Goal: Information Seeking & Learning: Check status

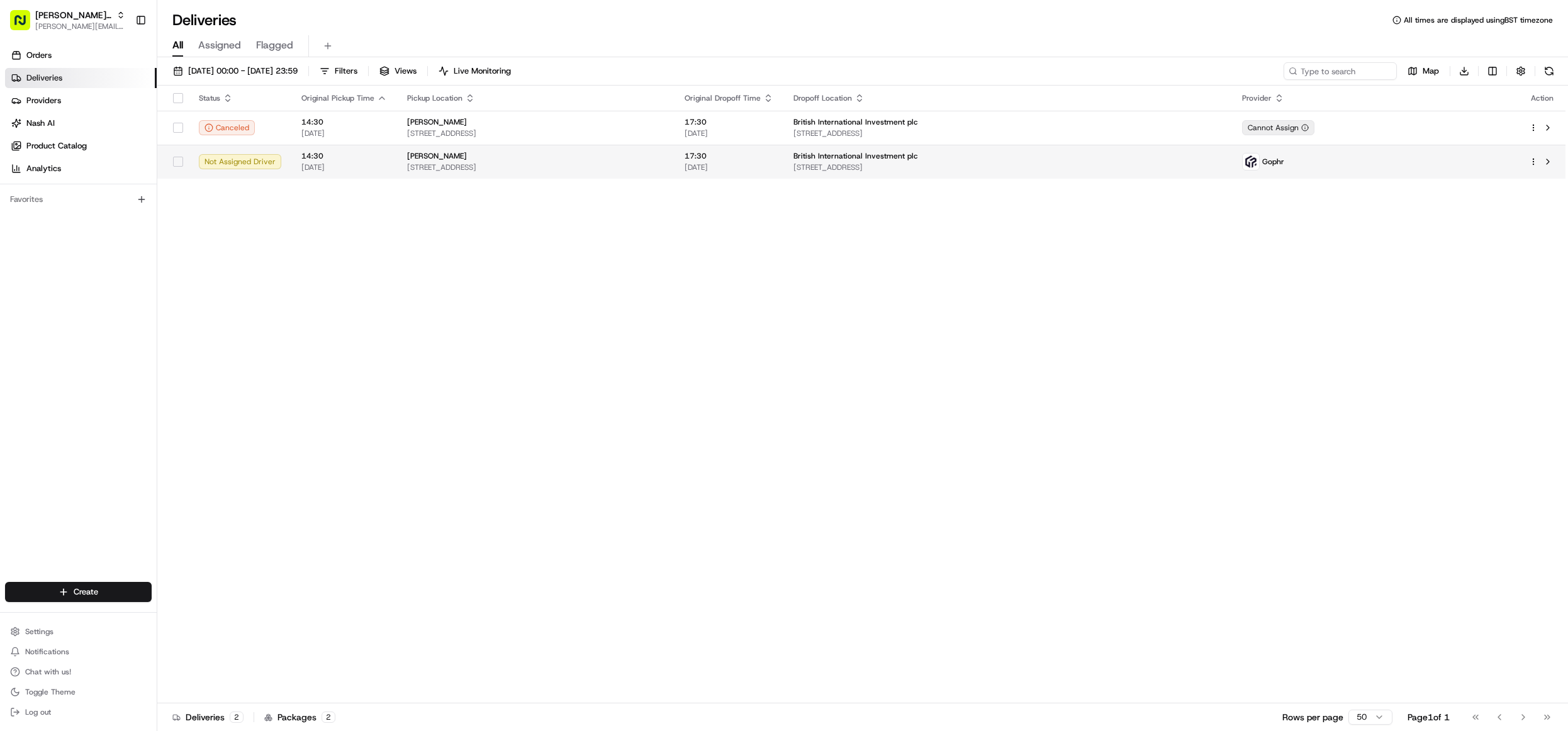
click at [463, 160] on div "[PERSON_NAME]" at bounding box center [536, 156] width 257 height 10
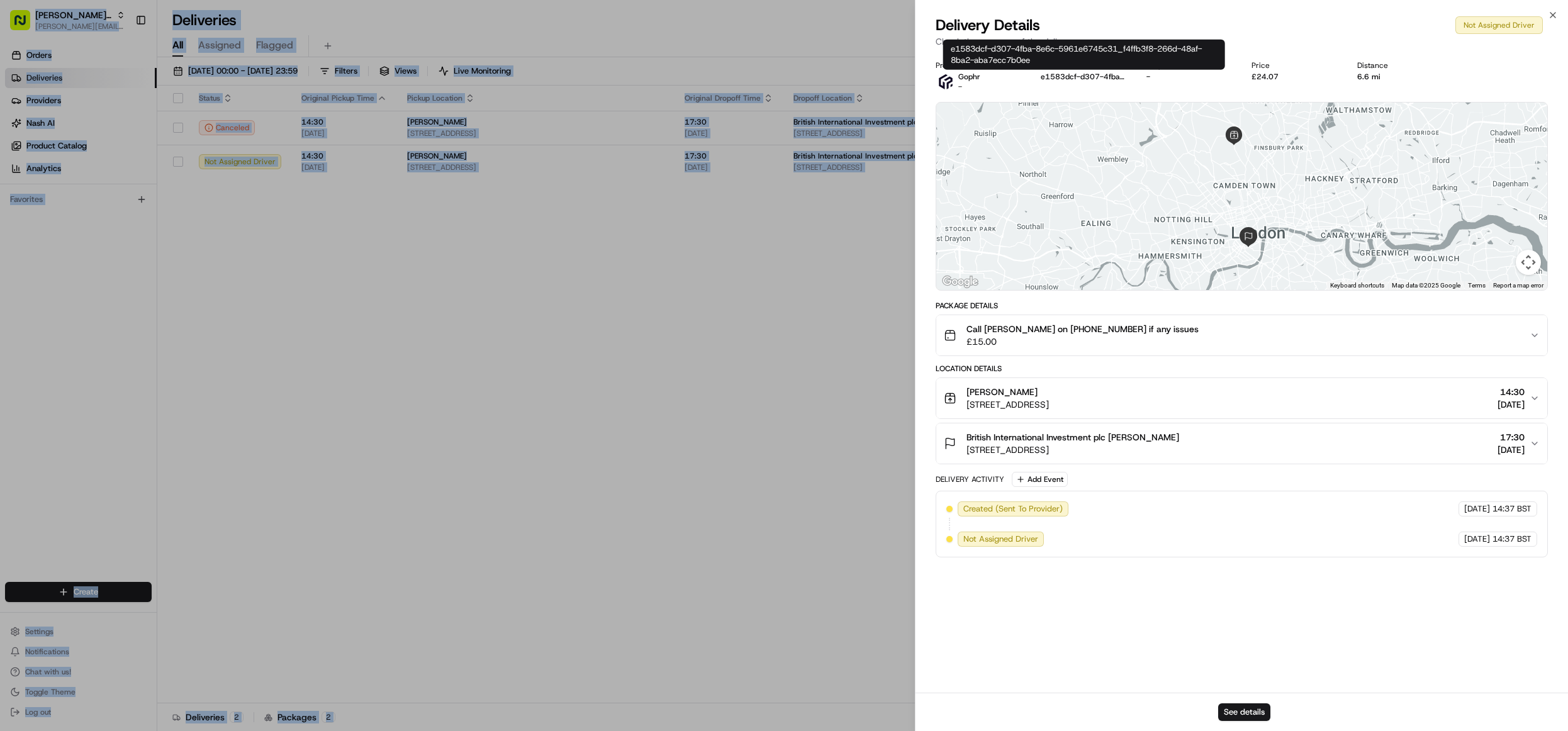
click at [1058, 77] on button "e1583dcf-d307-4fba-8e6c-5961e6745c31_f4ffb3f8-266d-48af-8ba2-aba7ecc7b0ee" at bounding box center [1083, 76] width 86 height 10
click at [1251, 713] on button "See details" at bounding box center [1244, 712] width 52 height 18
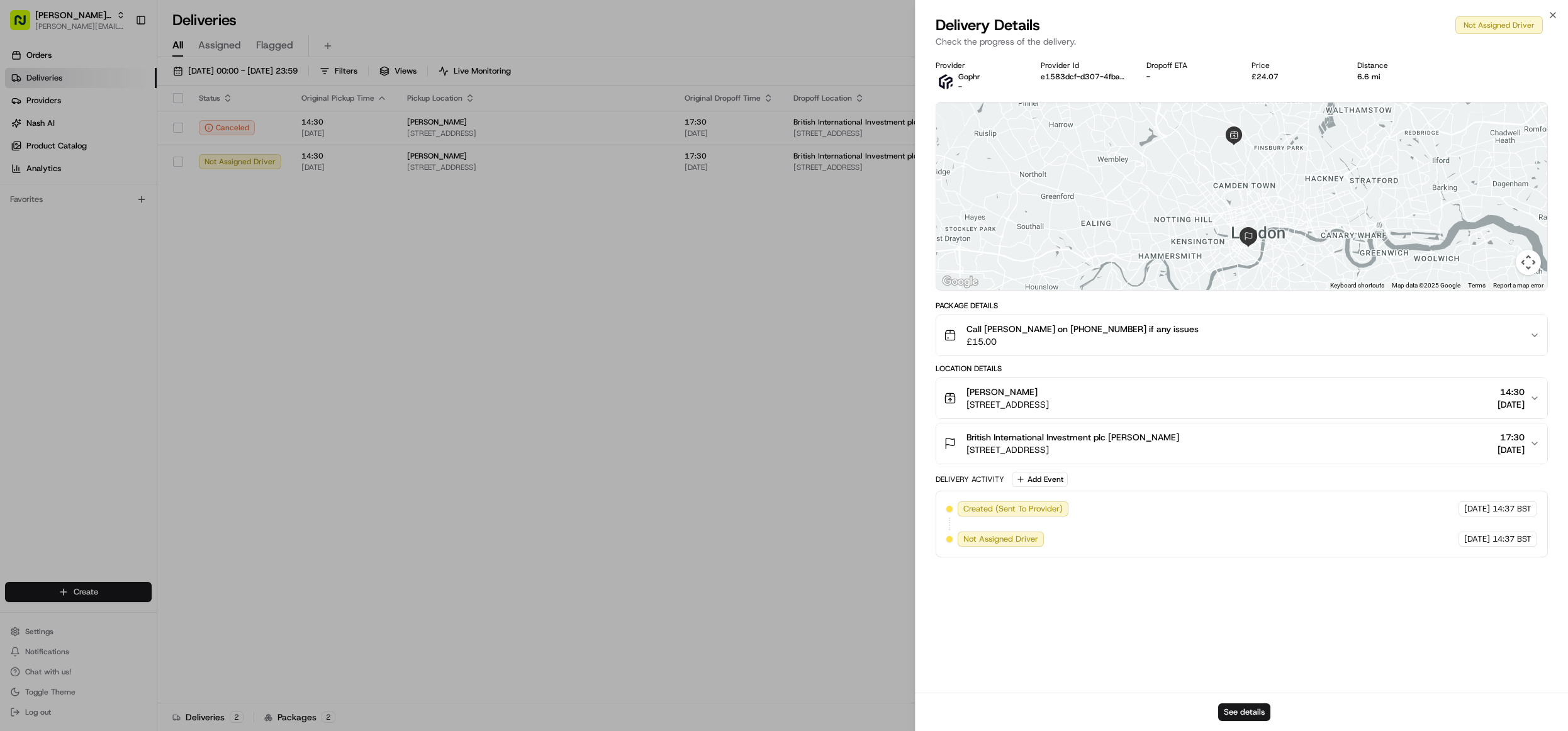
drag, startPoint x: 453, startPoint y: 307, endPoint x: 465, endPoint y: 288, distance: 22.5
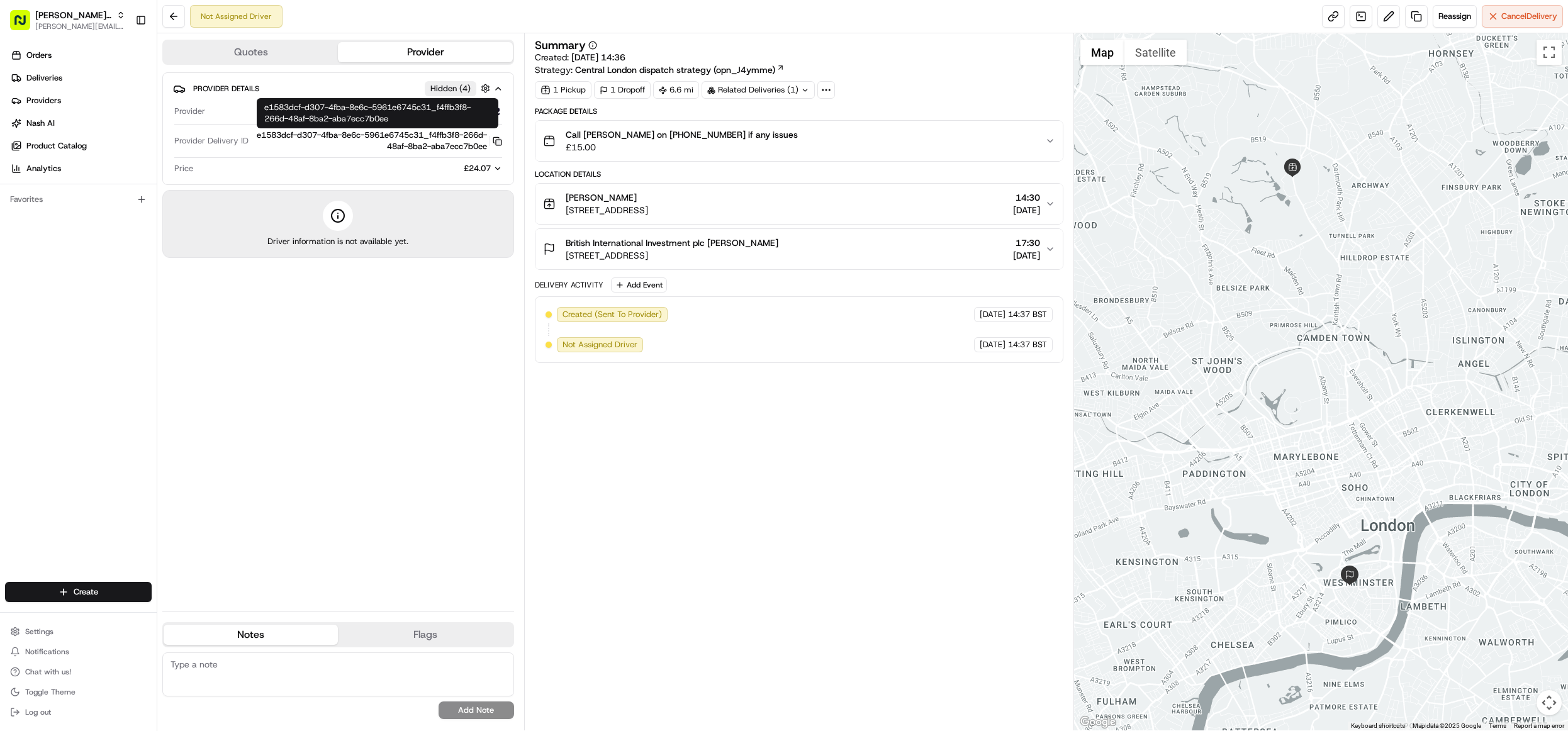
click at [498, 141] on icon "button" at bounding box center [497, 141] width 9 height 9
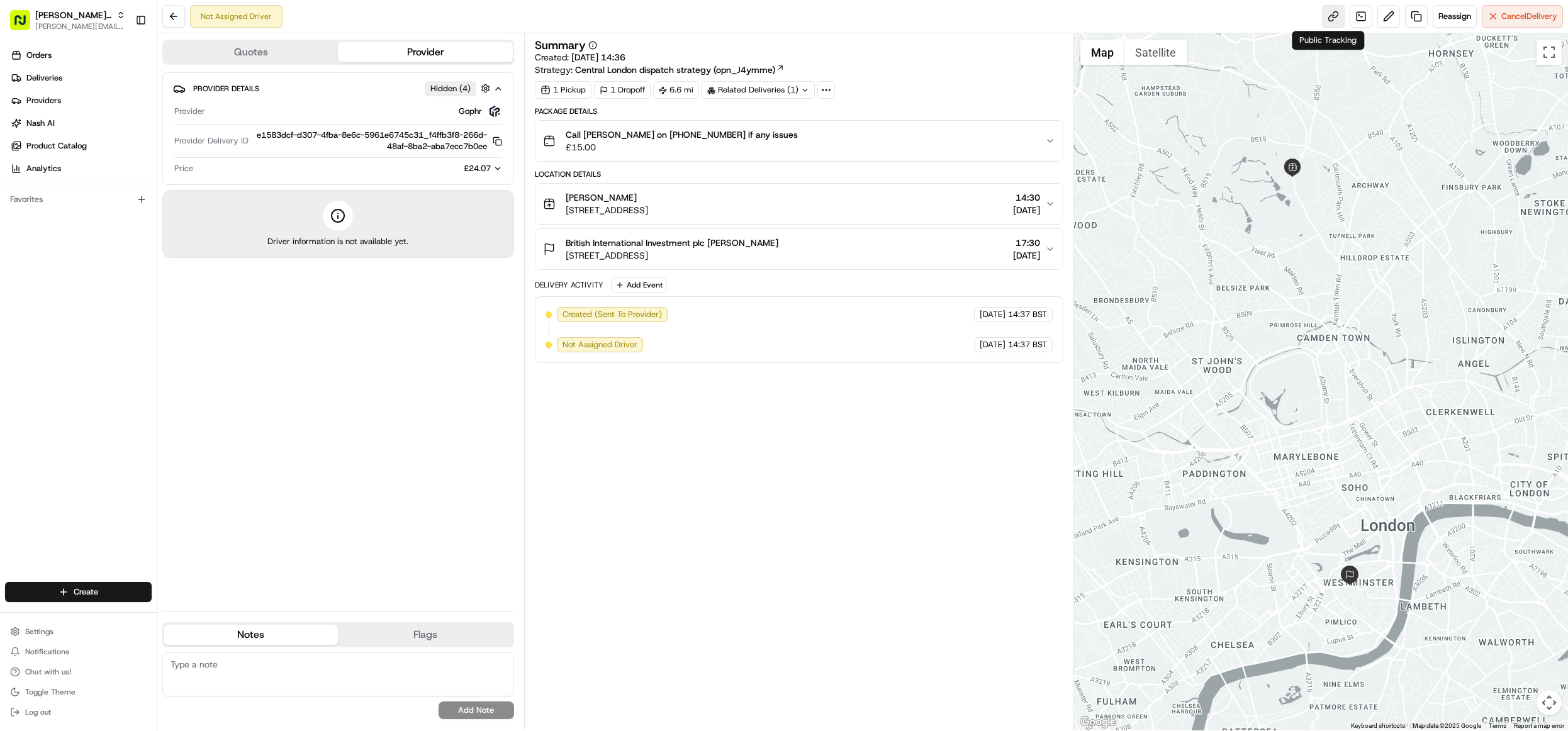
click at [1331, 18] on link at bounding box center [1333, 16] width 23 height 23
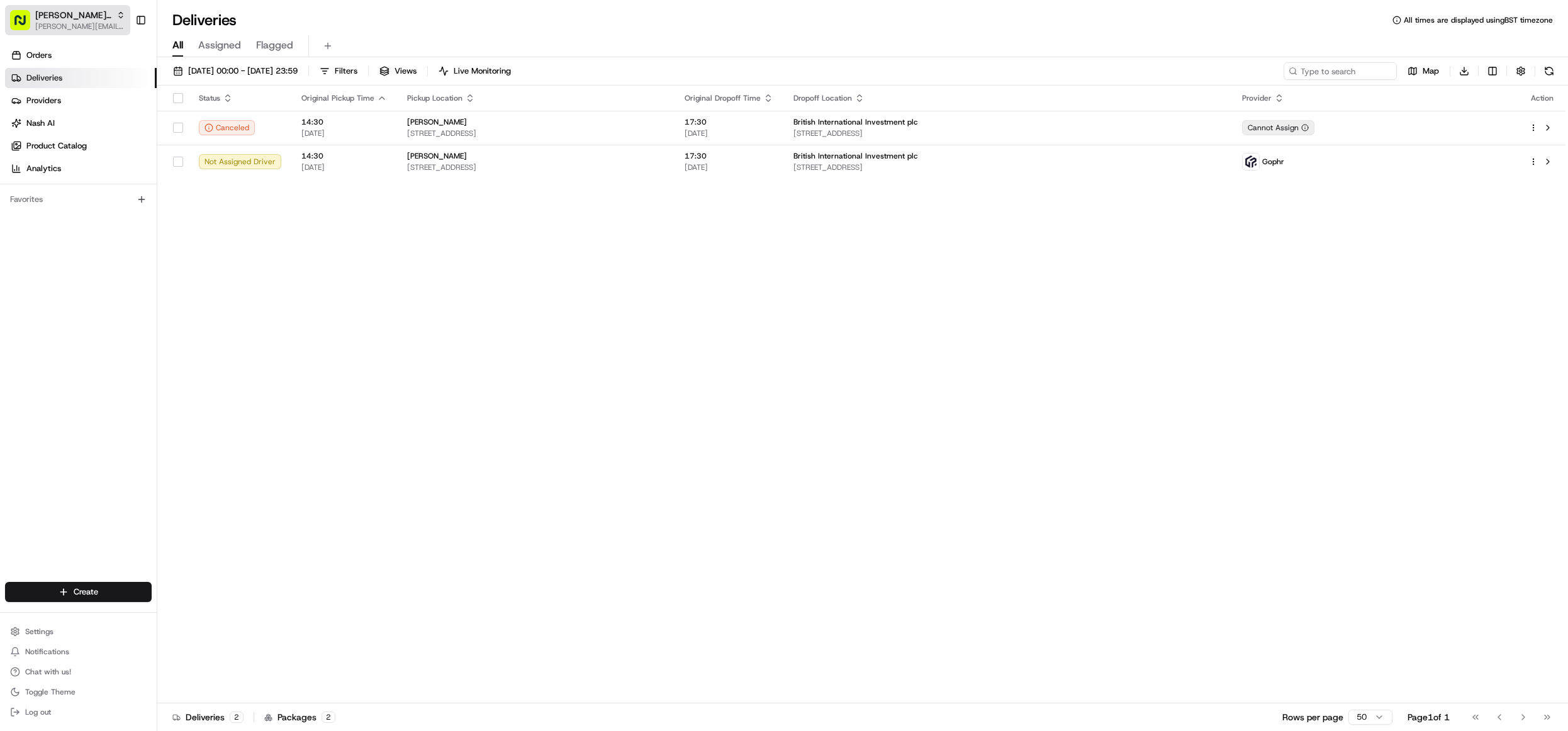
click at [64, 16] on span "[PERSON_NAME] UK Test" at bounding box center [74, 15] width 76 height 13
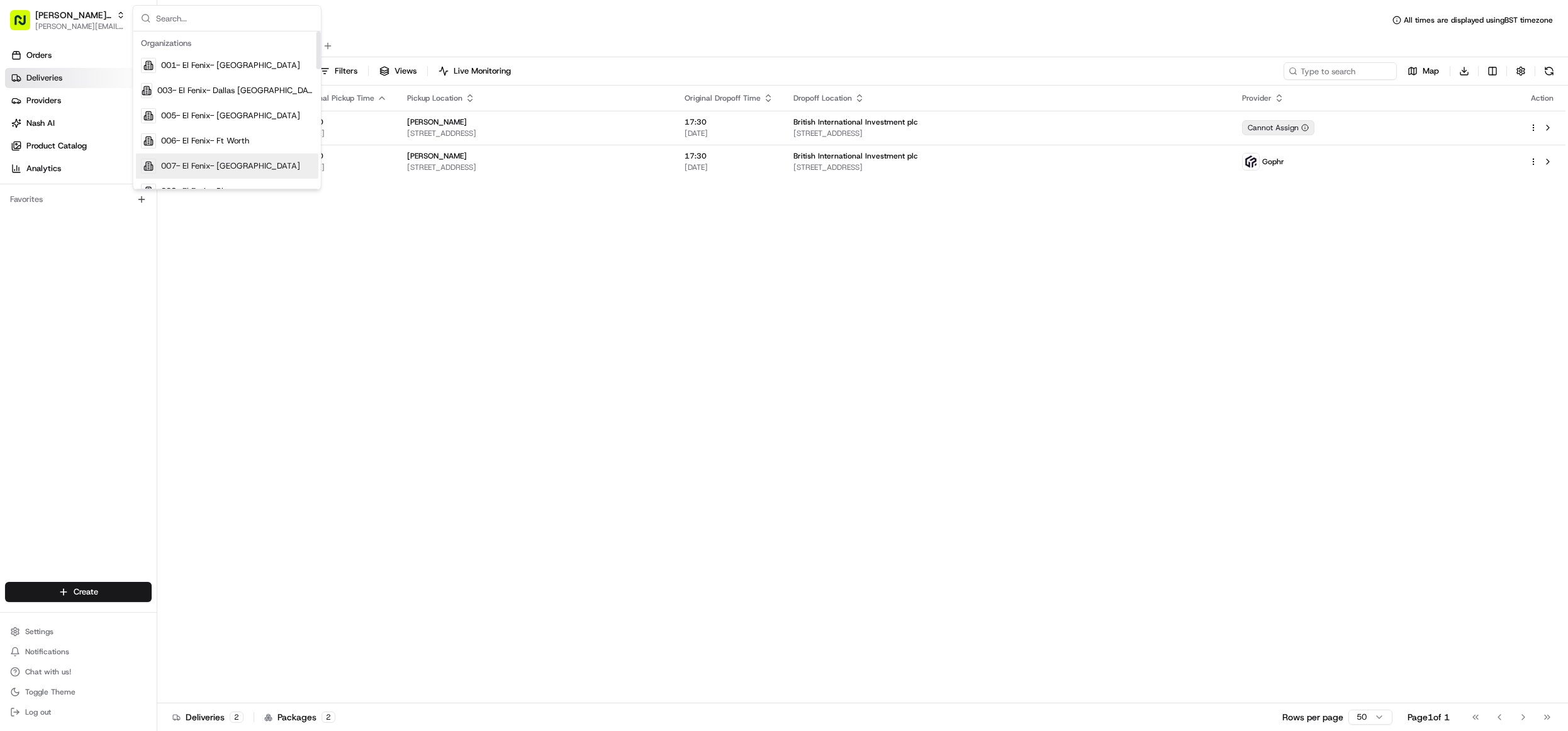
click at [556, 308] on div "Status Original Pickup Time Pickup Location Original Dropoff Time Dropoff Locat…" at bounding box center [862, 394] width 1408 height 618
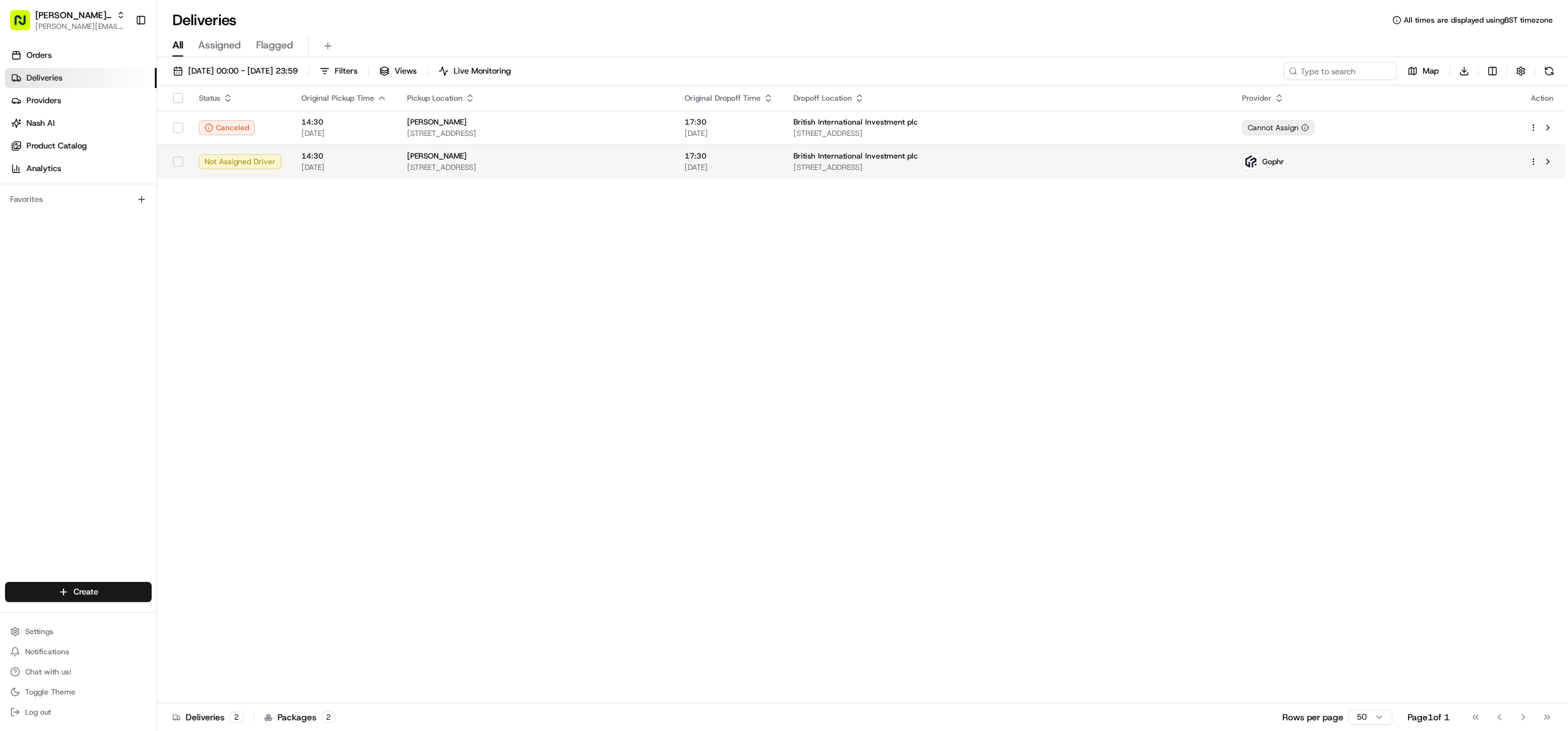
click at [373, 164] on span "[DATE]" at bounding box center [344, 168] width 86 height 10
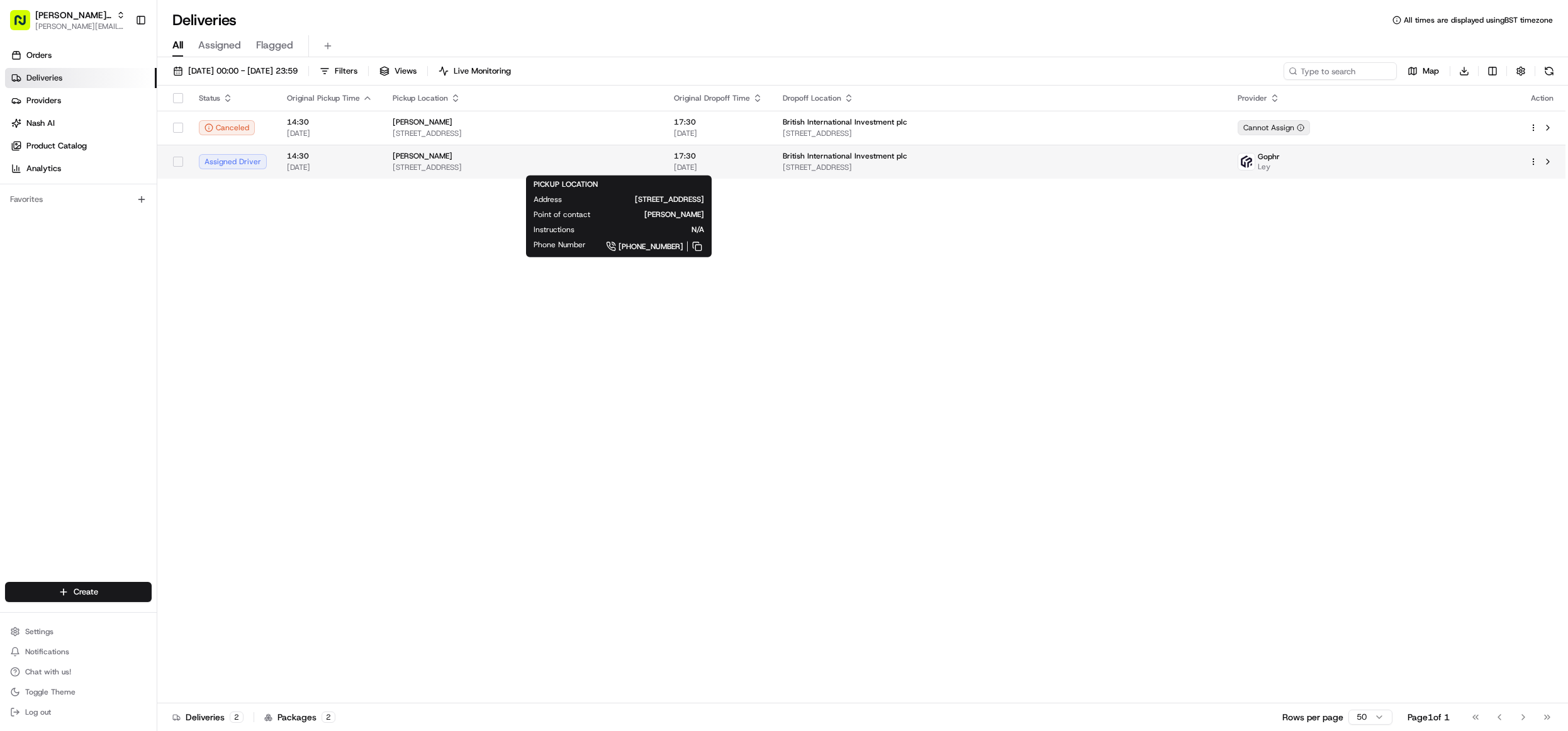
click at [613, 153] on div "[PERSON_NAME]" at bounding box center [522, 156] width 261 height 10
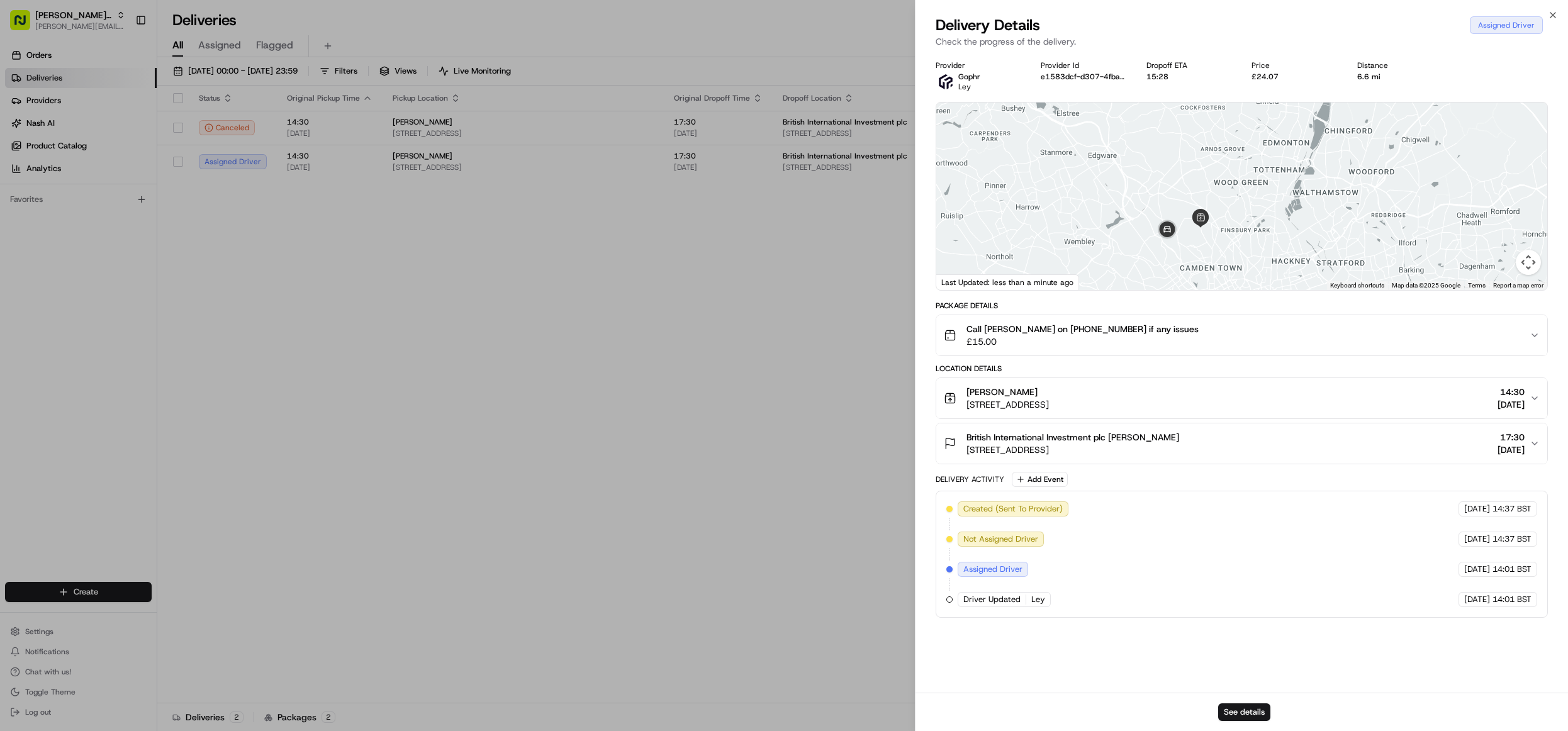
drag, startPoint x: 1296, startPoint y: 182, endPoint x: 1239, endPoint y: 260, distance: 96.6
click at [1244, 266] on div at bounding box center [1242, 196] width 611 height 187
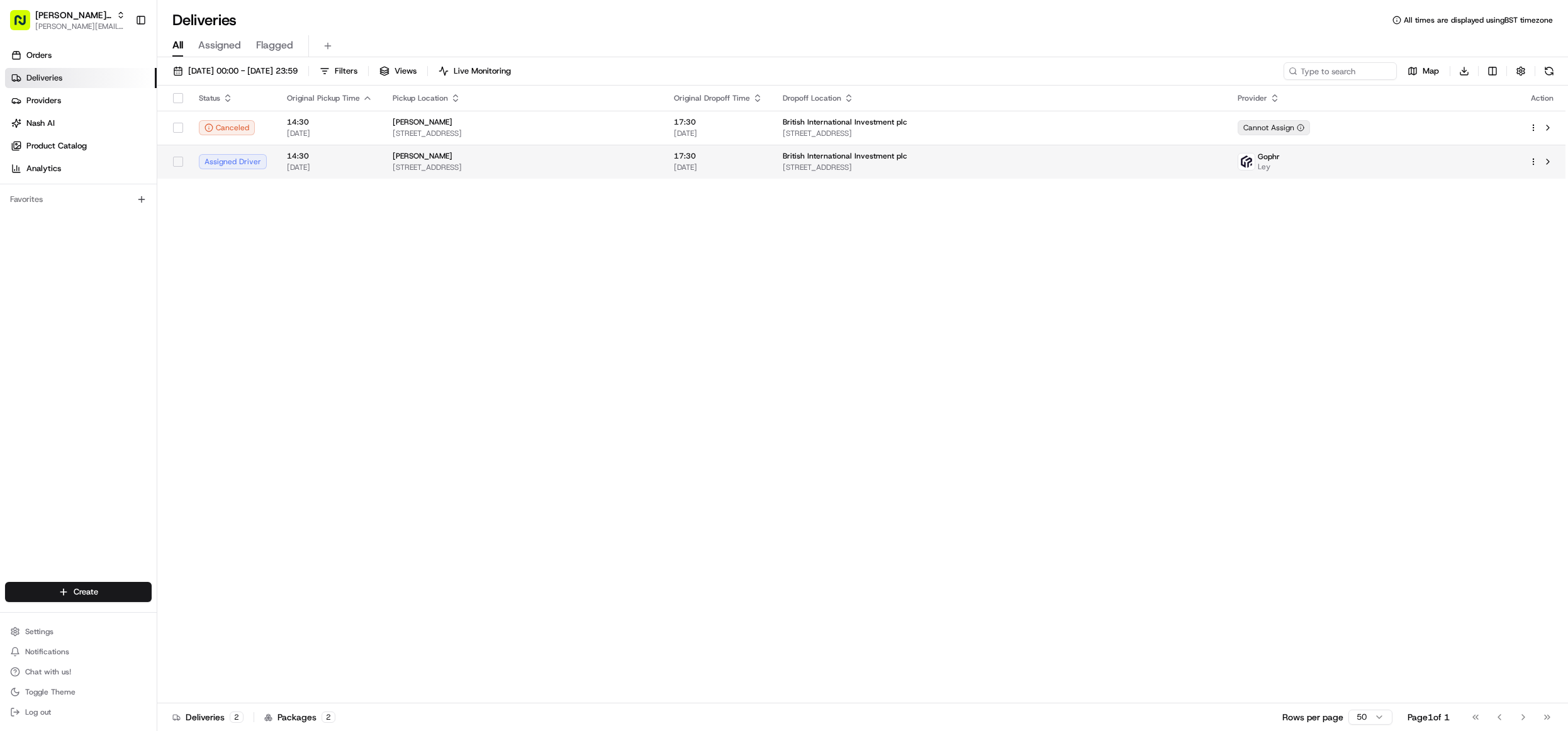
click at [645, 160] on div "[PERSON_NAME]" at bounding box center [522, 156] width 261 height 10
click at [460, 158] on div "[PERSON_NAME]" at bounding box center [522, 156] width 261 height 10
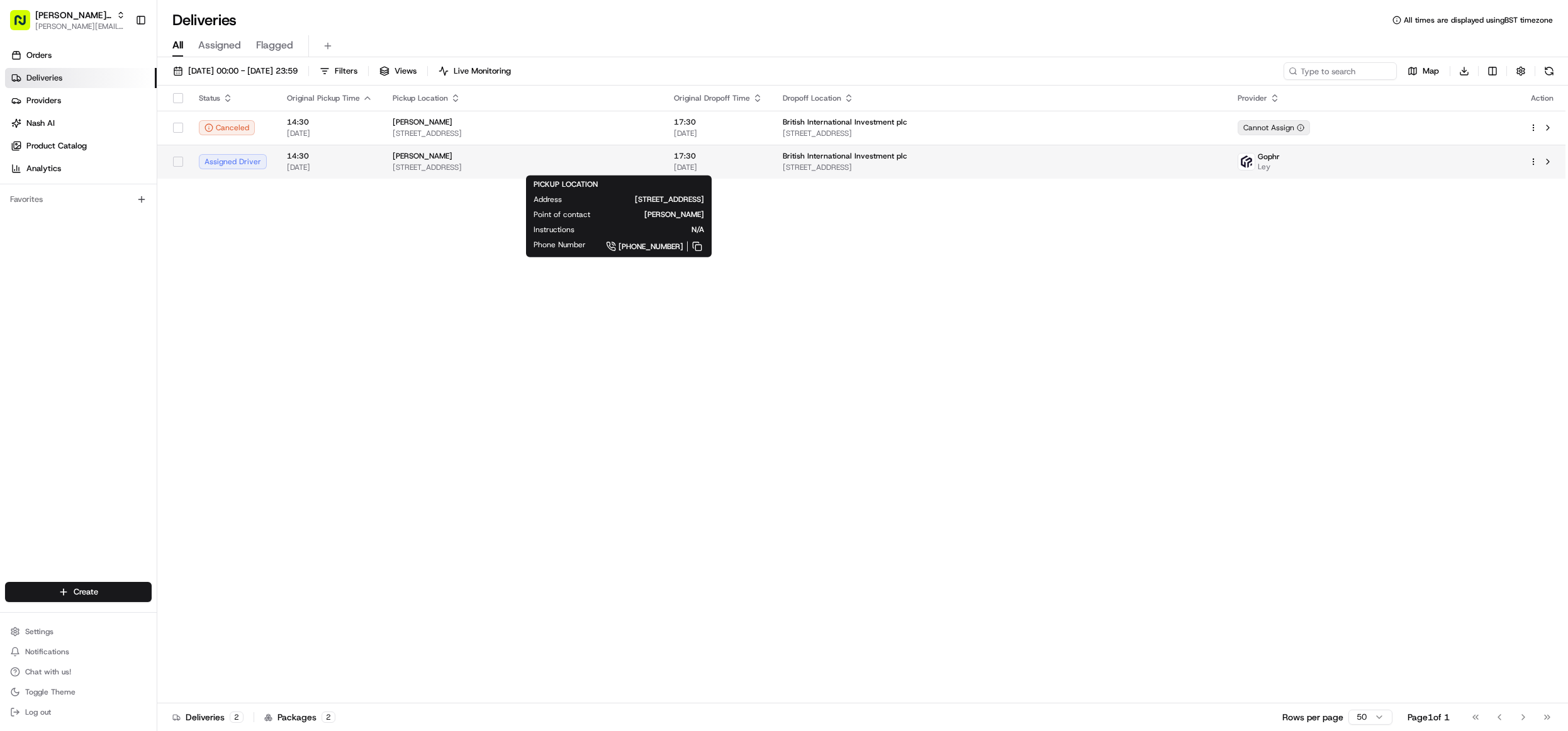
click at [581, 163] on span "[STREET_ADDRESS]" at bounding box center [522, 168] width 261 height 10
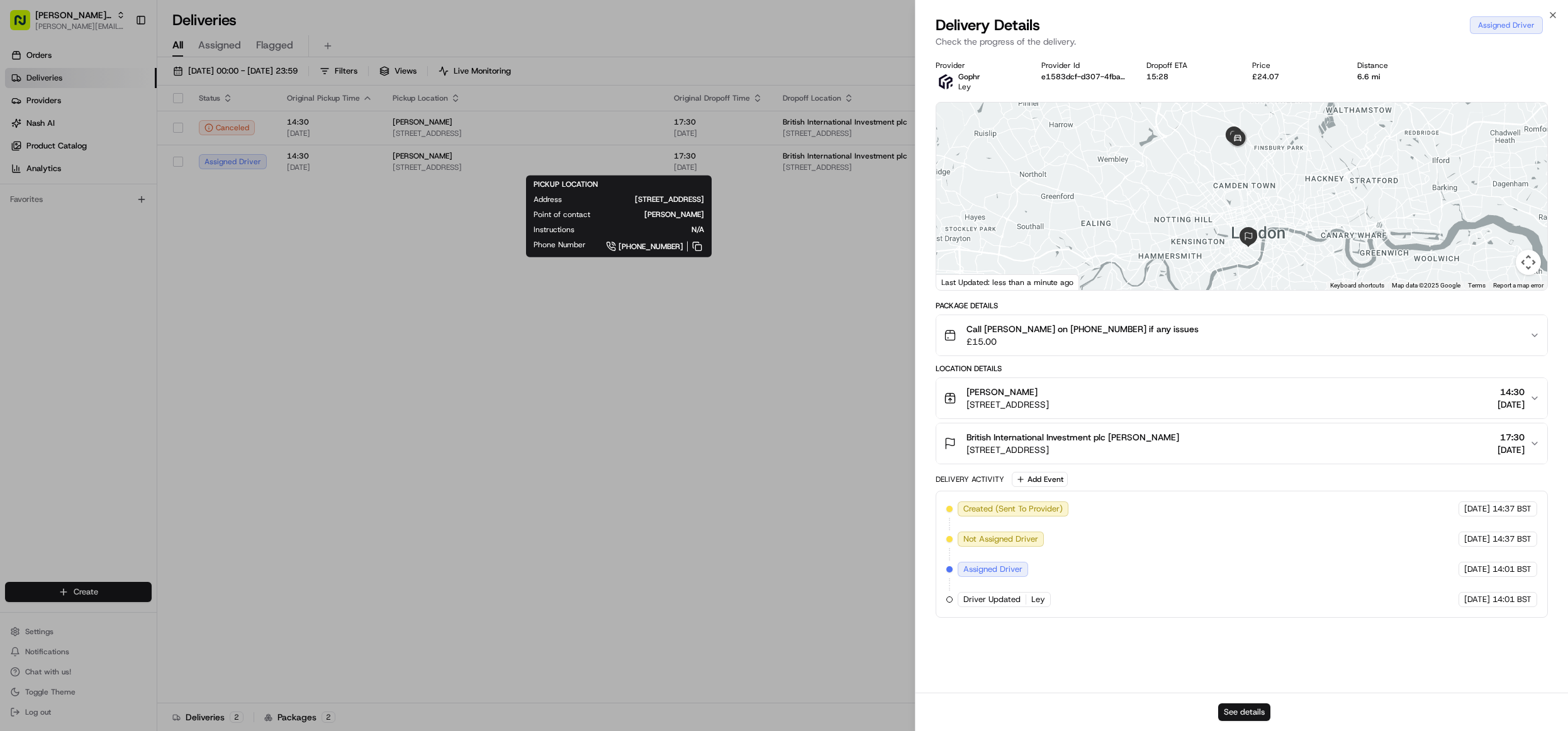
click at [1258, 713] on button "See details" at bounding box center [1244, 712] width 52 height 18
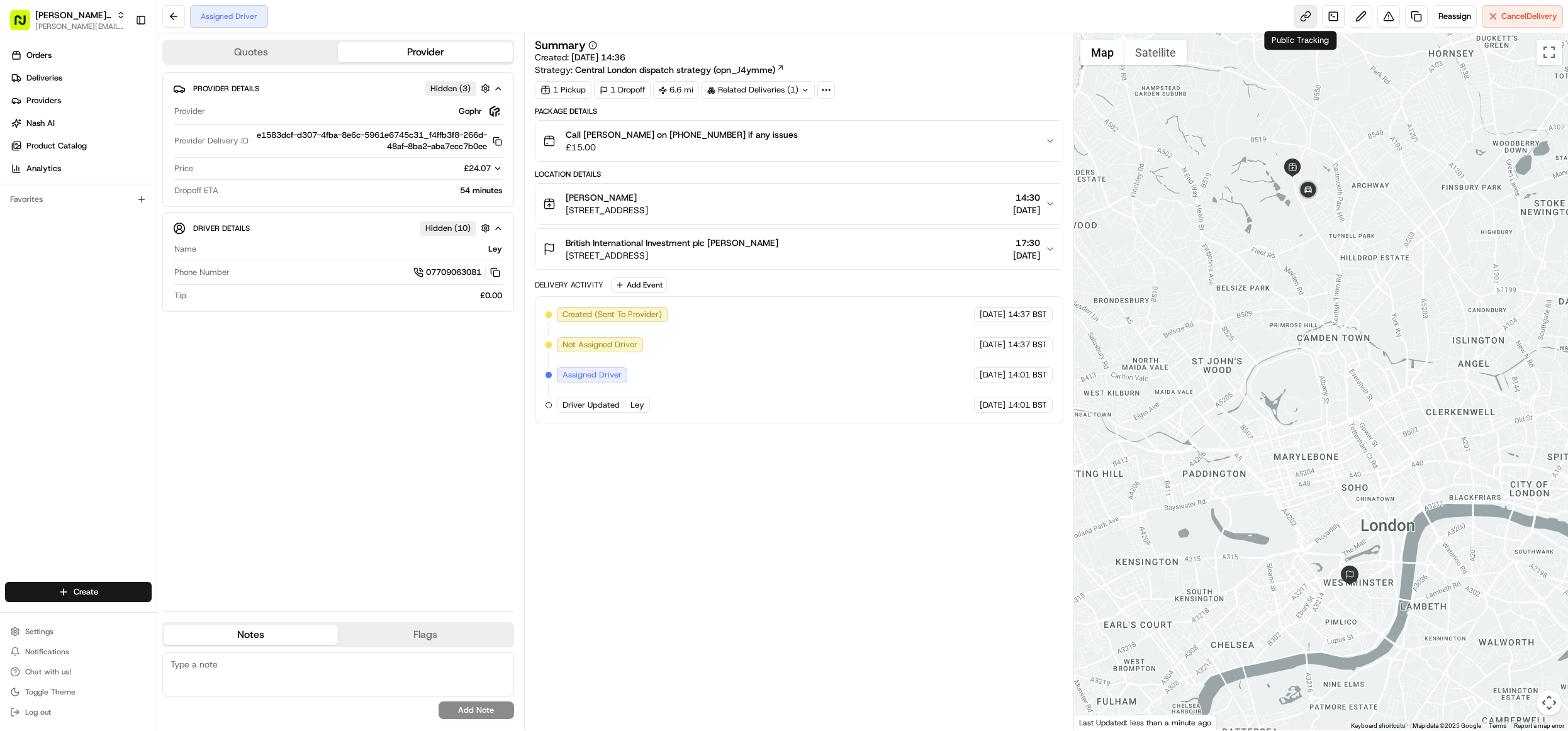
click at [1301, 14] on link at bounding box center [1306, 16] width 23 height 23
